Goal: Task Accomplishment & Management: Complete application form

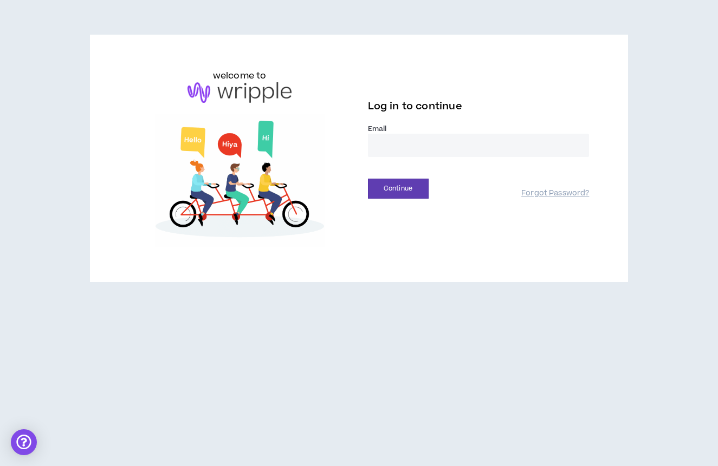
type input "**********"
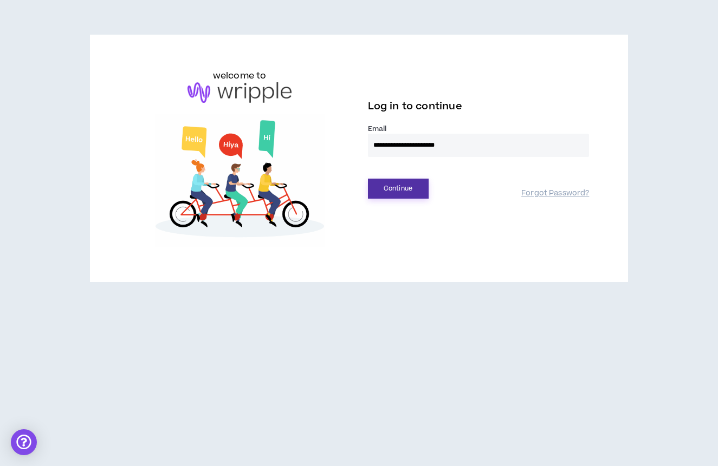
click at [399, 188] on button "Continue" at bounding box center [398, 189] width 61 height 20
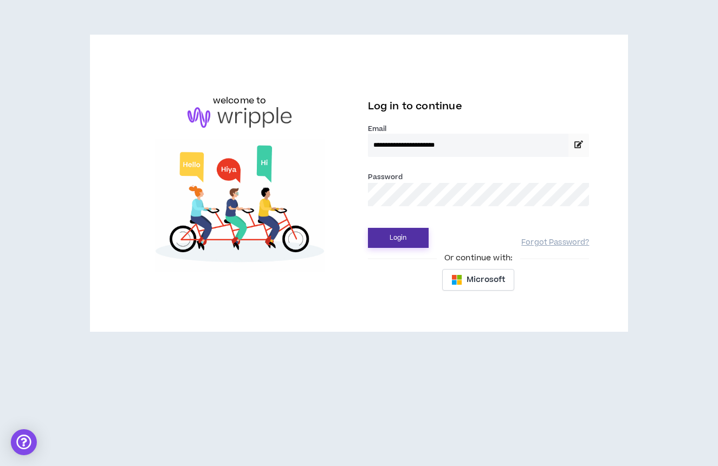
click at [409, 232] on button "Login" at bounding box center [398, 238] width 61 height 20
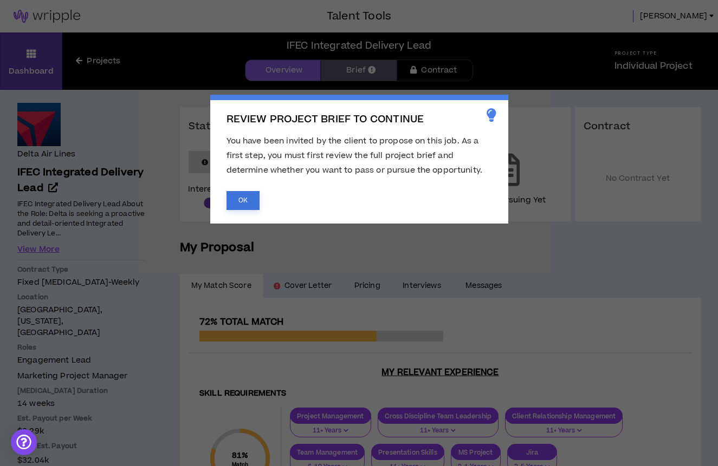
click at [248, 209] on button "OK" at bounding box center [242, 200] width 33 height 19
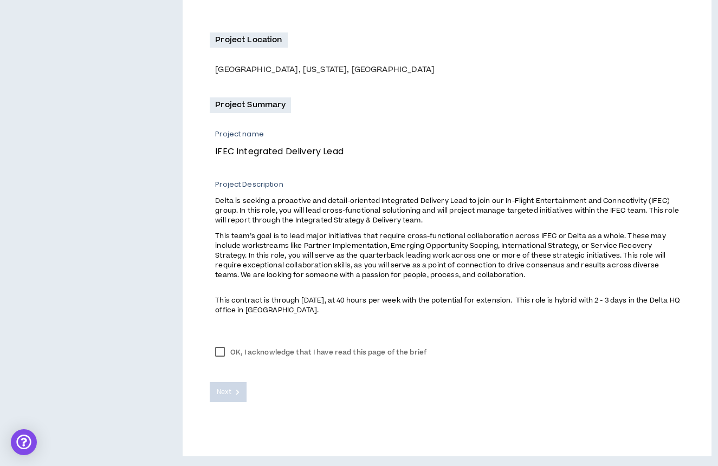
scroll to position [297, 0]
click at [222, 352] on label "OK, I acknowledge that I have read this page of the brief" at bounding box center [321, 353] width 222 height 16
click at [227, 393] on span "Next" at bounding box center [224, 393] width 14 height 10
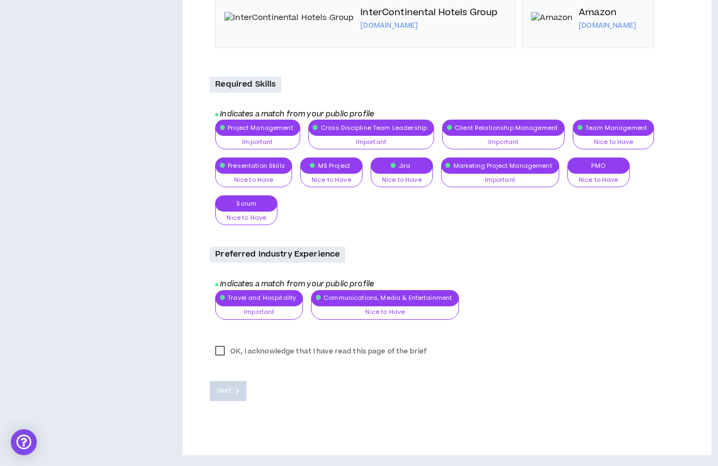
scroll to position [1172, 0]
click at [220, 360] on label "OK, I acknowledge that I have read this page of the brief" at bounding box center [321, 351] width 222 height 16
click at [223, 401] on button "Next" at bounding box center [228, 391] width 37 height 20
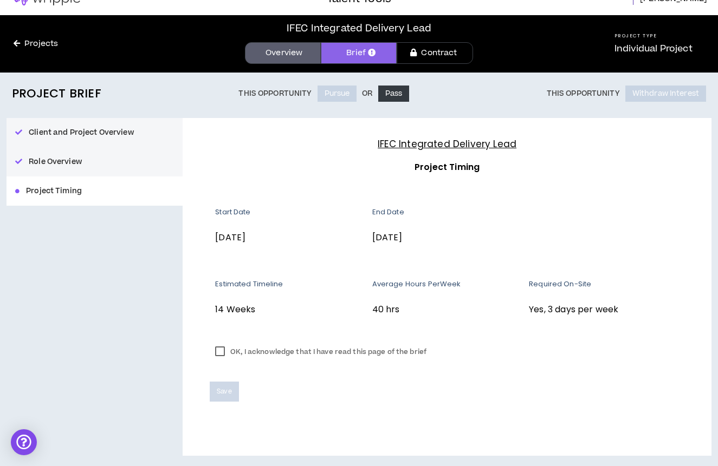
scroll to position [17, 0]
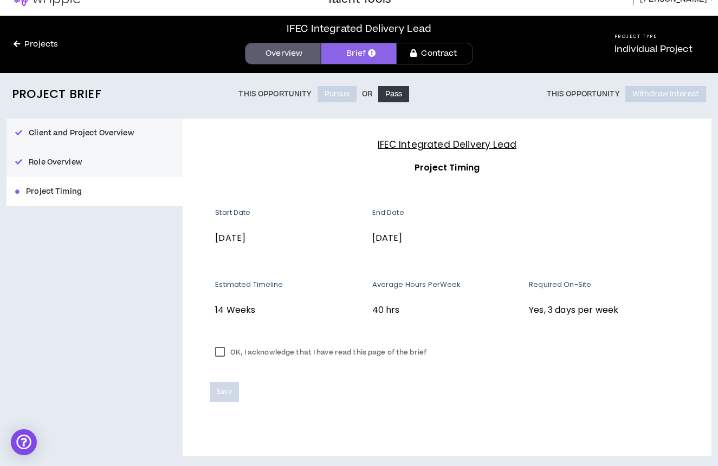
click at [220, 349] on label "OK, I acknowledge that I have read this page of the brief" at bounding box center [321, 352] width 222 height 16
click at [223, 390] on span "Save" at bounding box center [224, 392] width 15 height 10
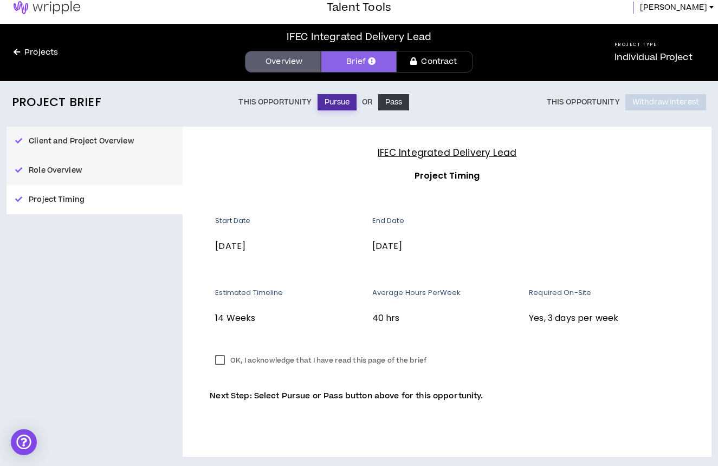
click at [337, 107] on button "Pursue" at bounding box center [337, 102] width 40 height 16
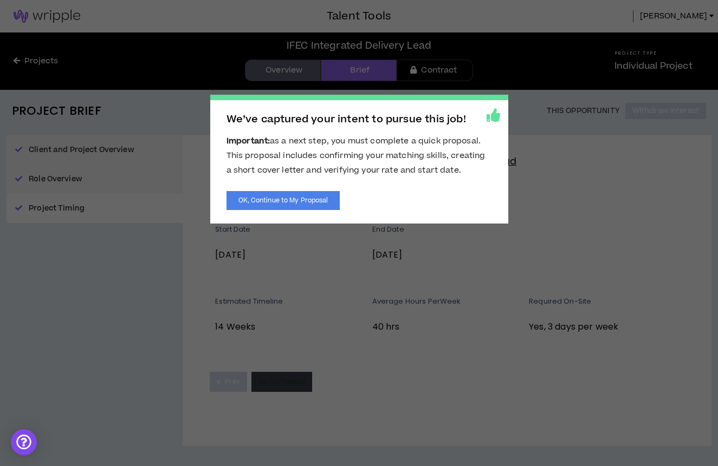
scroll to position [0, 0]
click at [300, 205] on button "OK, Continue to My Proposal" at bounding box center [283, 200] width 114 height 19
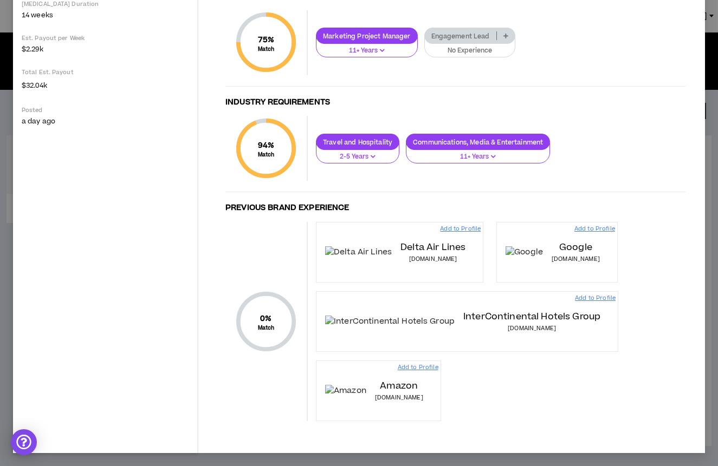
scroll to position [402, 0]
